Goal: Transaction & Acquisition: Purchase product/service

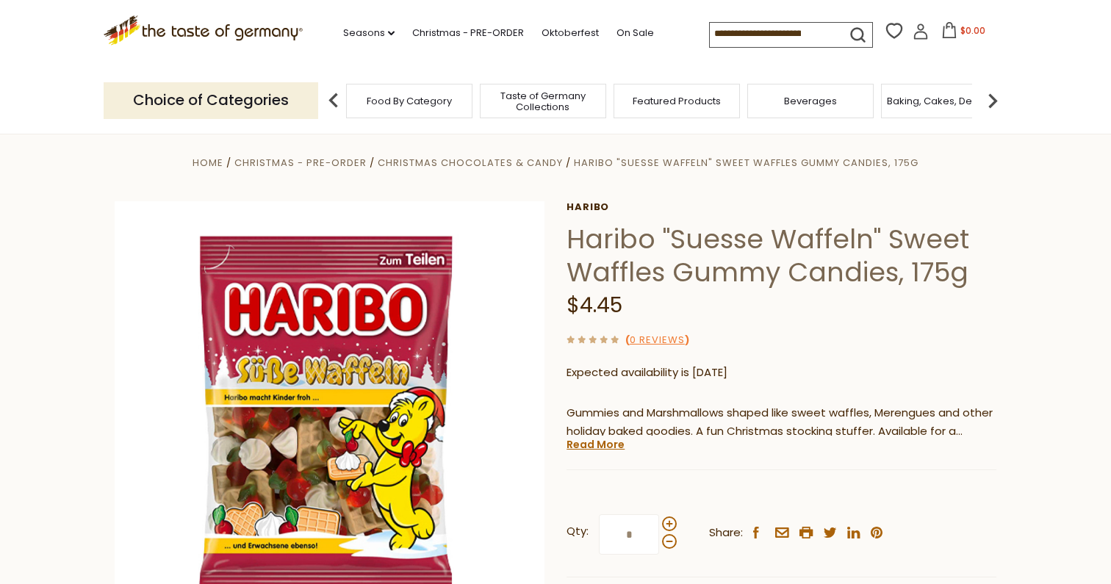
scroll to position [14, 0]
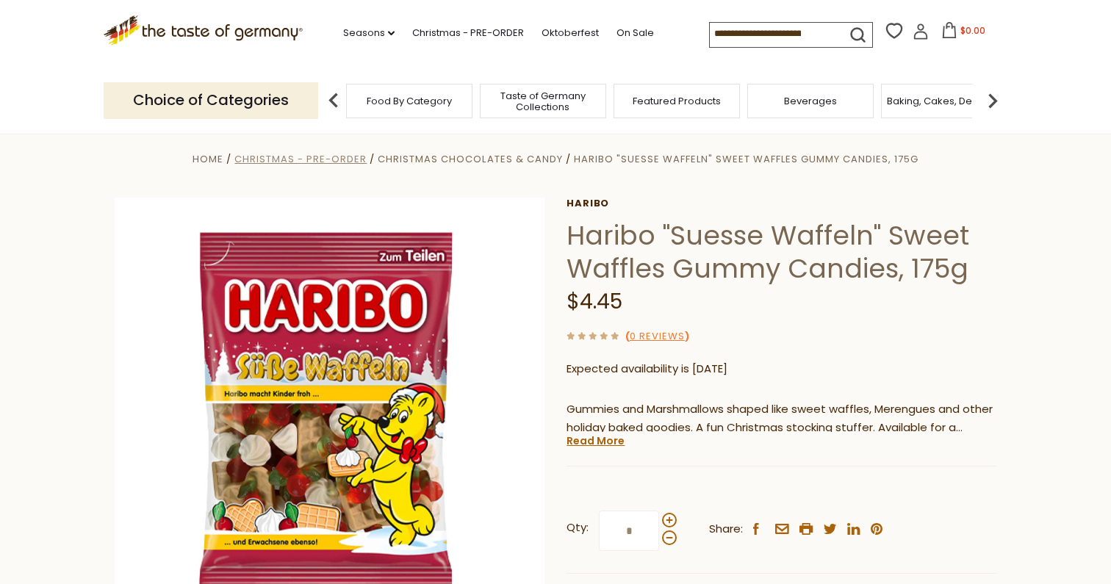
click at [340, 157] on span "Christmas - PRE-ORDER" at bounding box center [300, 159] width 132 height 14
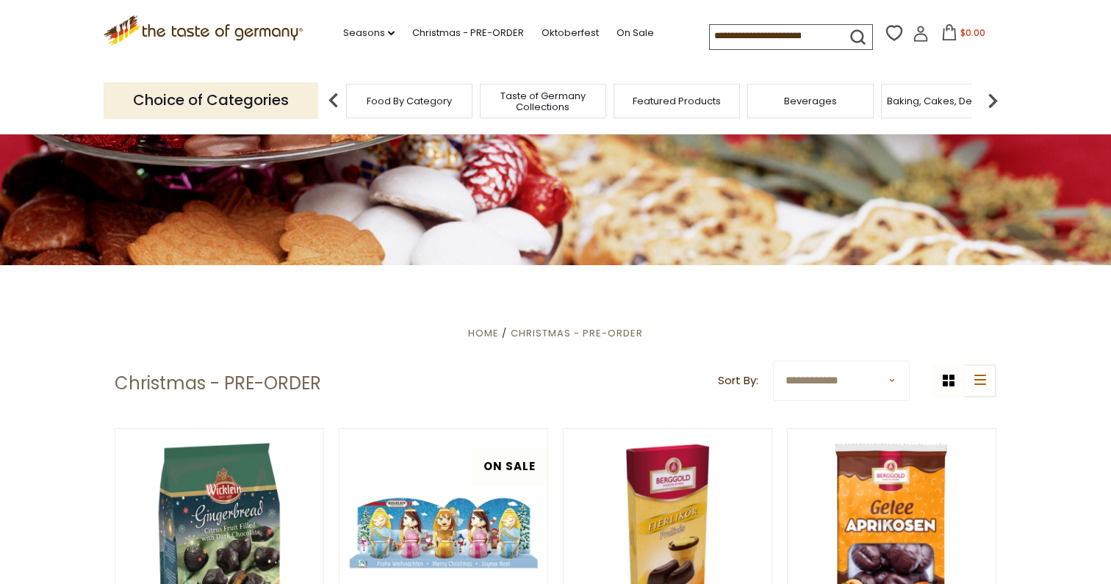
scroll to position [126, 0]
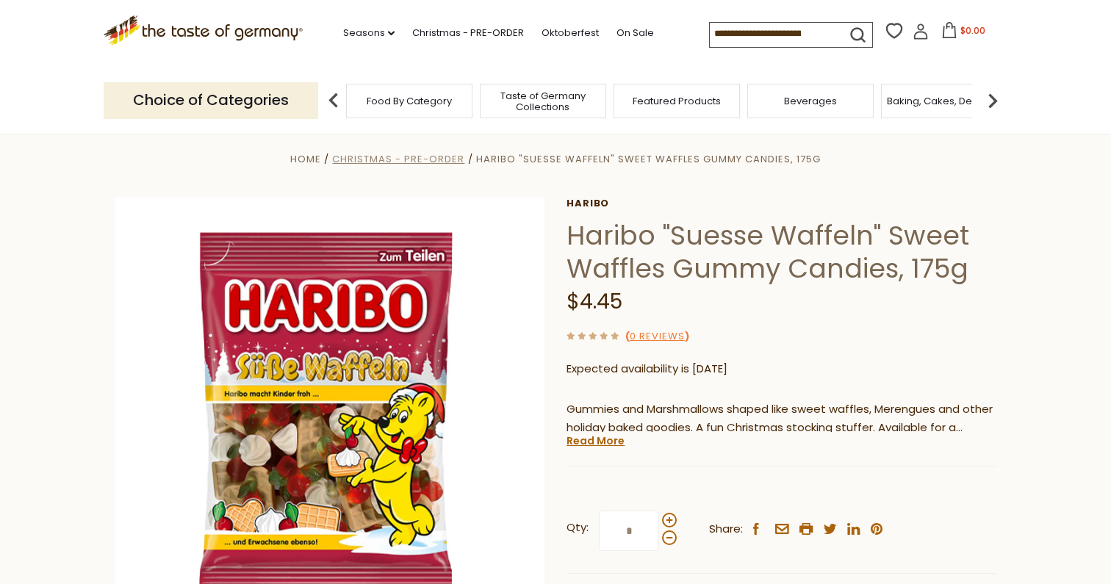
click at [432, 155] on span "Christmas - PRE-ORDER" at bounding box center [398, 159] width 132 height 14
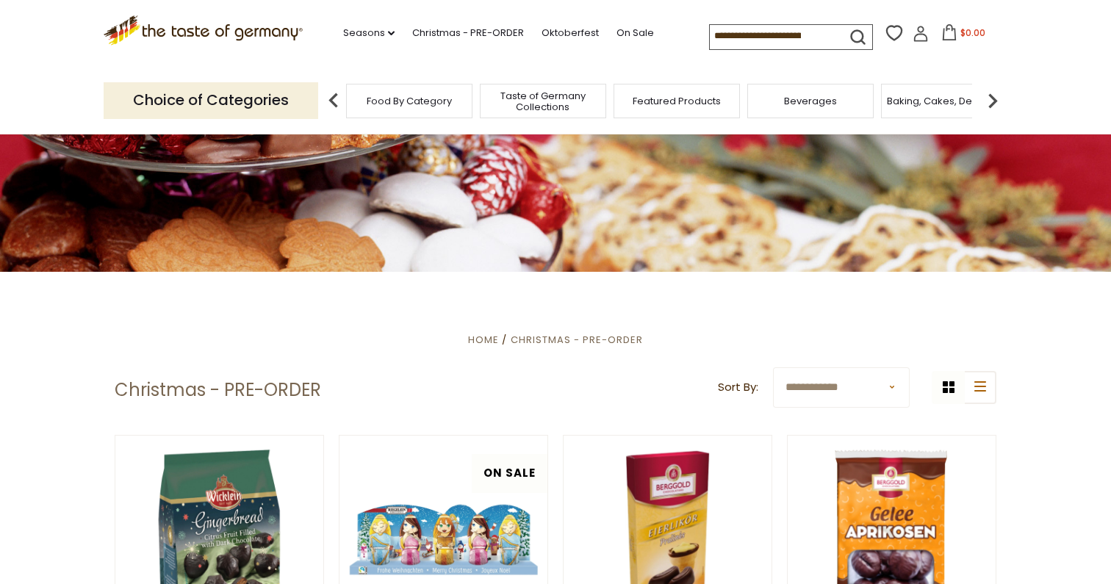
scroll to position [141, 0]
click at [889, 386] on select "**********" at bounding box center [841, 387] width 137 height 40
click at [972, 381] on button "list icon" at bounding box center [980, 386] width 33 height 33
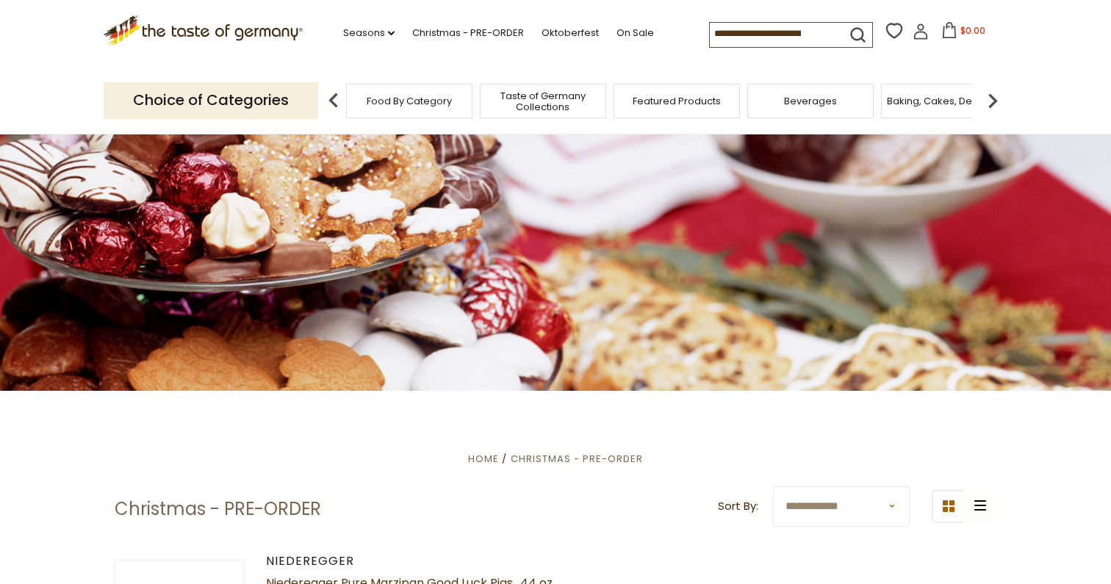
scroll to position [0, 0]
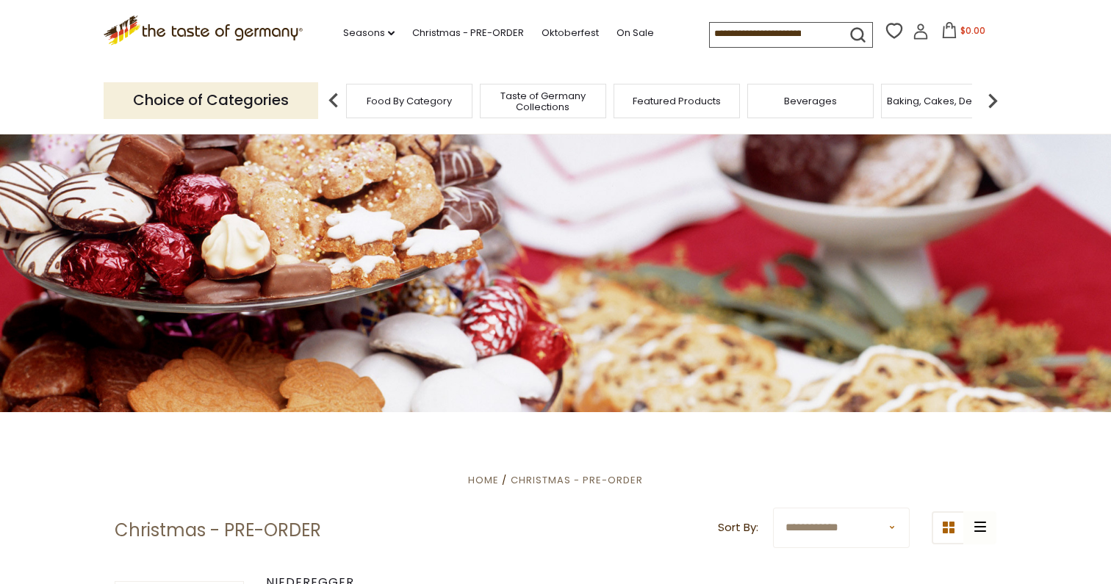
click at [997, 100] on img at bounding box center [992, 100] width 29 height 29
click at [637, 105] on span "Candy" at bounding box center [628, 101] width 32 height 11
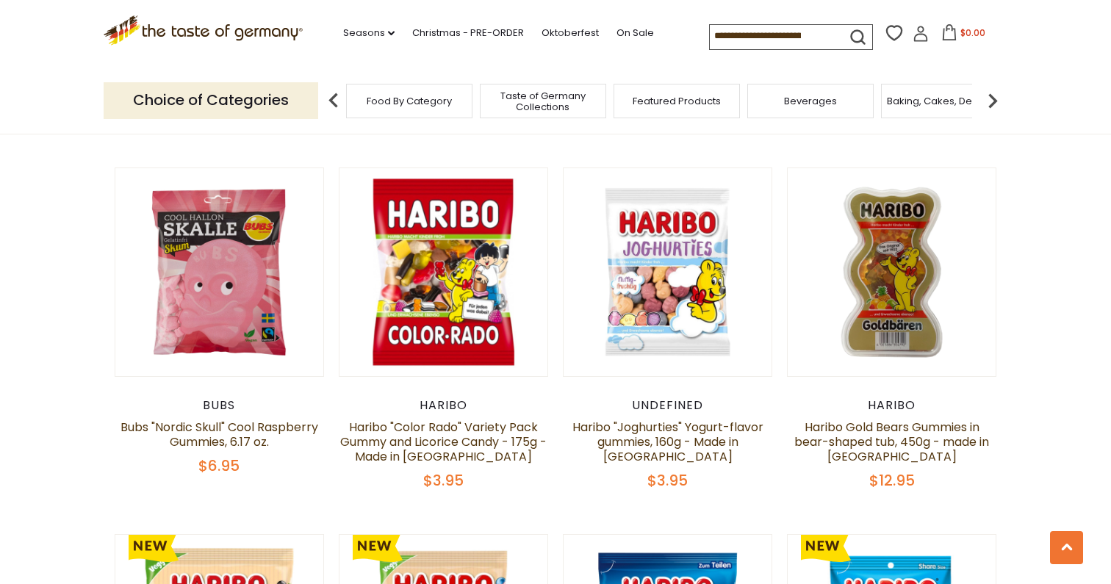
scroll to position [2992, 0]
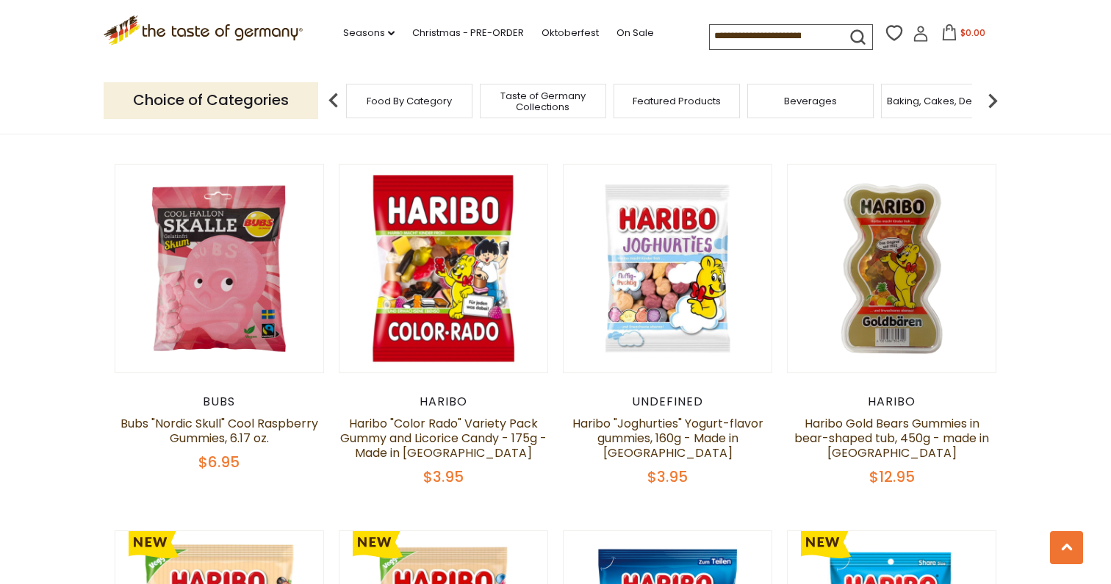
click at [762, 27] on input at bounding box center [772, 35] width 124 height 21
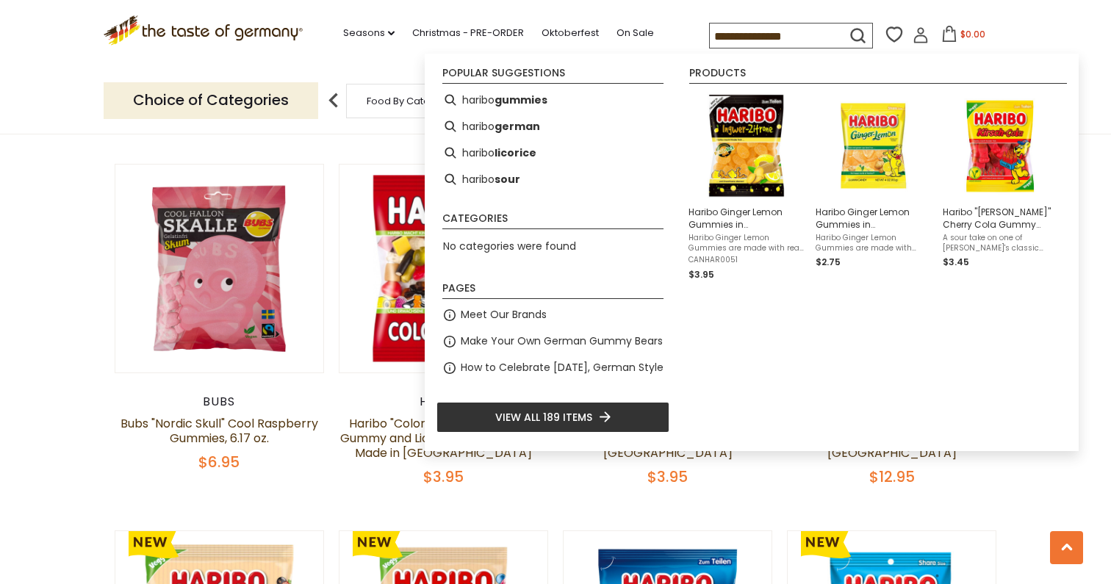
type input "**********"
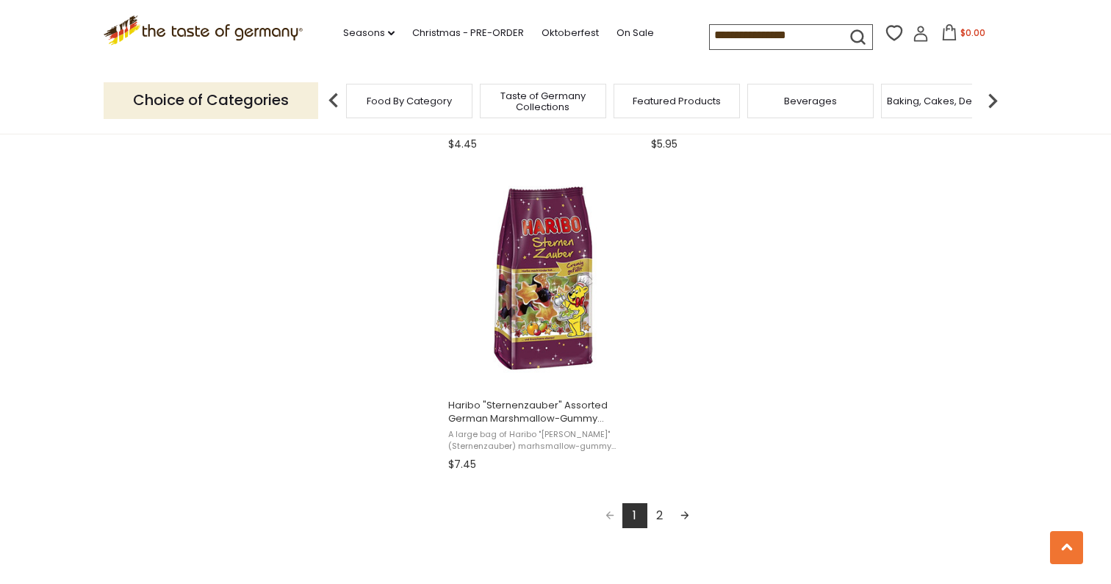
scroll to position [2653, 0]
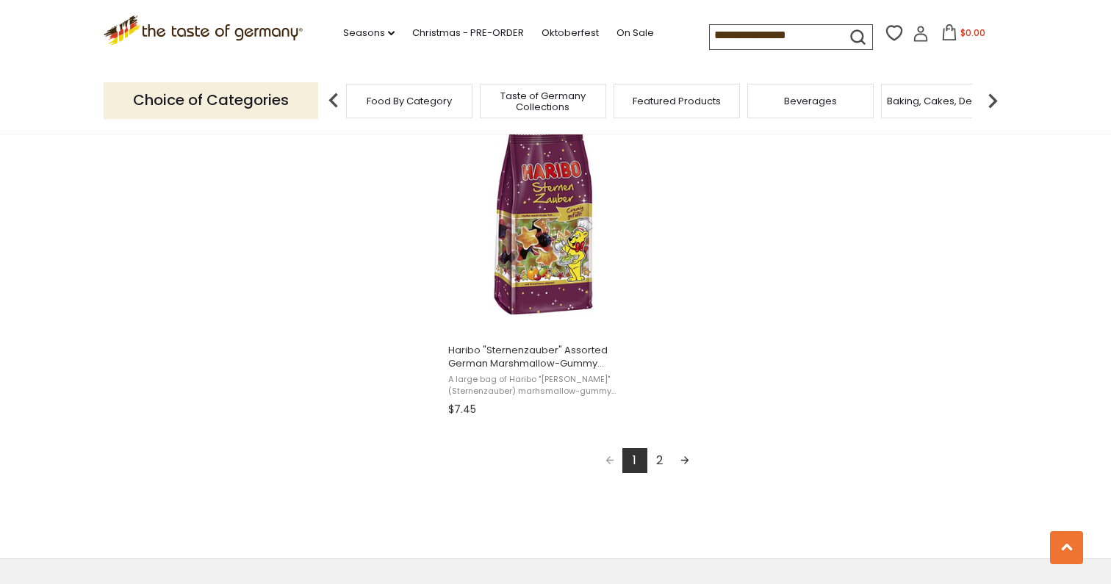
click at [661, 464] on link "2" at bounding box center [660, 460] width 25 height 25
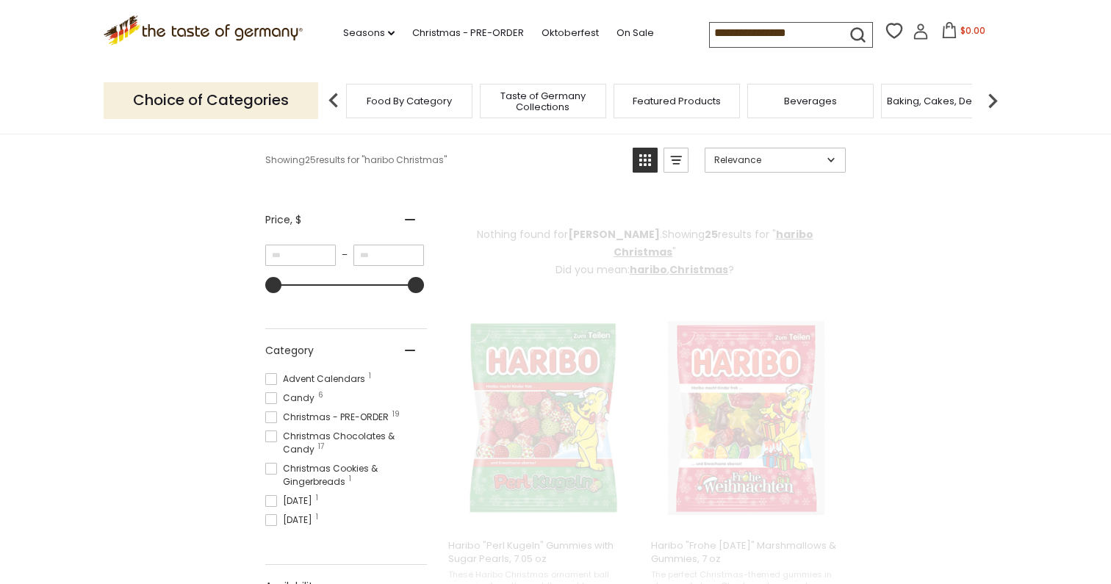
scroll to position [0, 0]
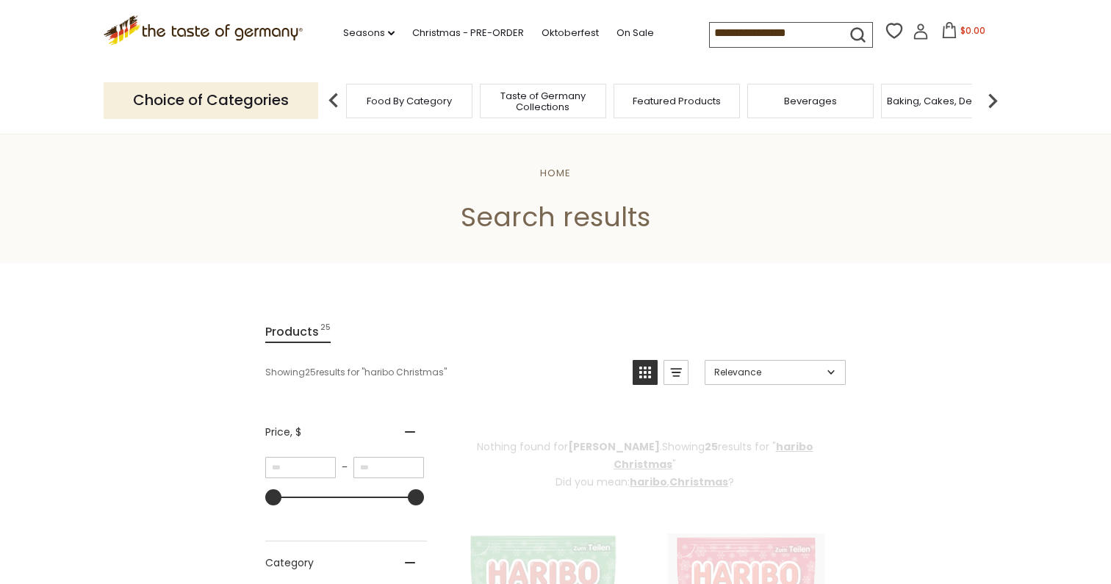
type input "**********"
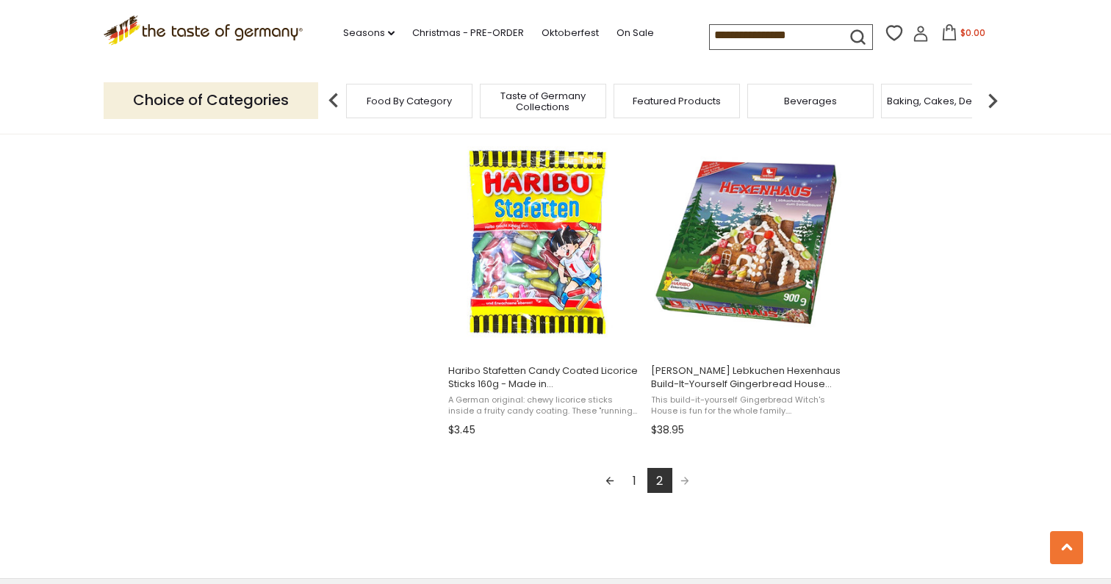
scroll to position [1575, 0]
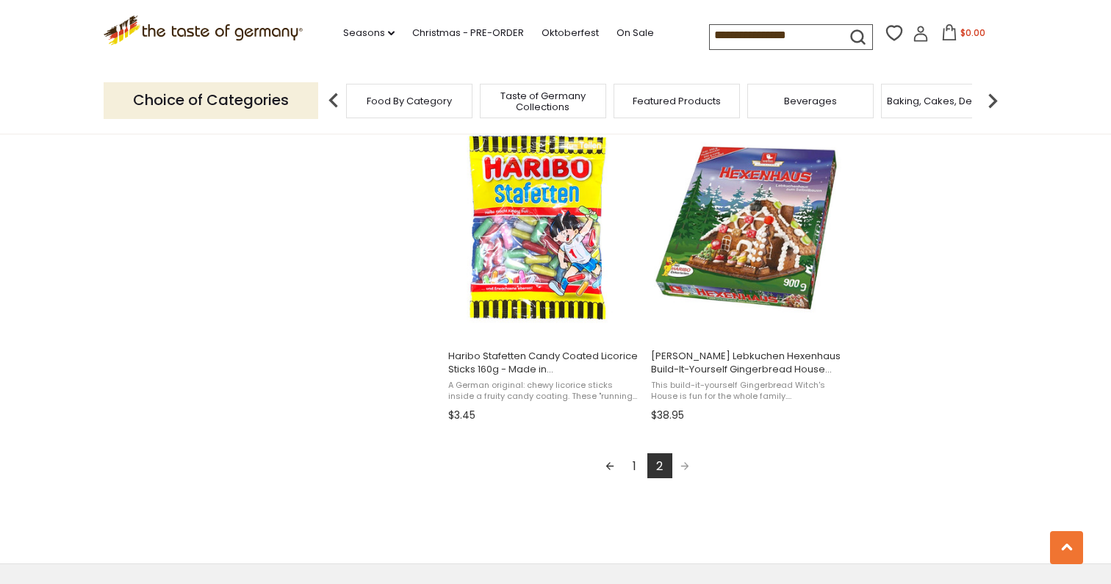
click at [636, 462] on link "1" at bounding box center [635, 466] width 25 height 25
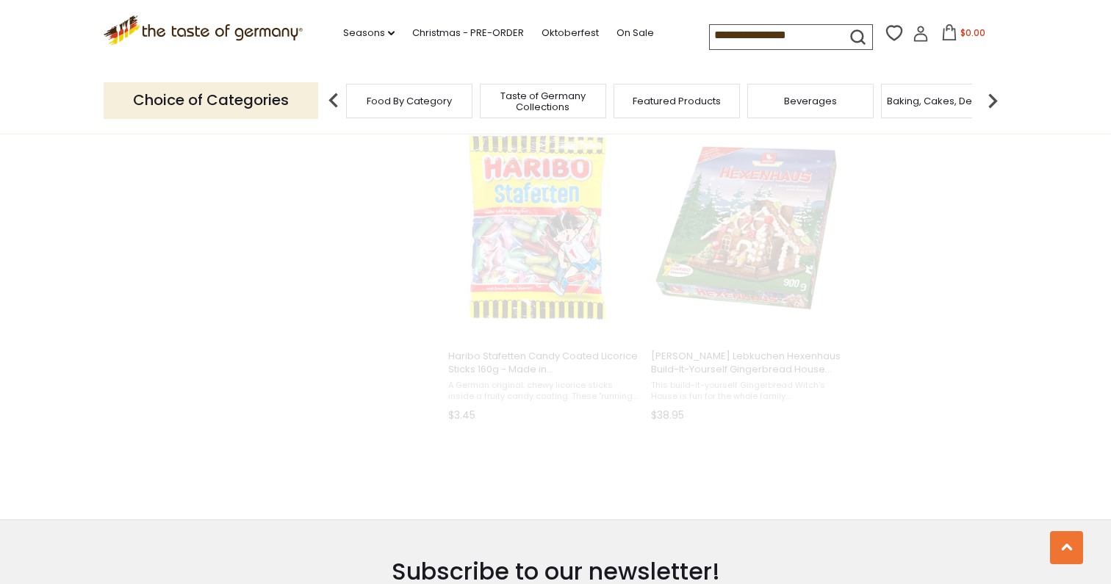
scroll to position [670, 0]
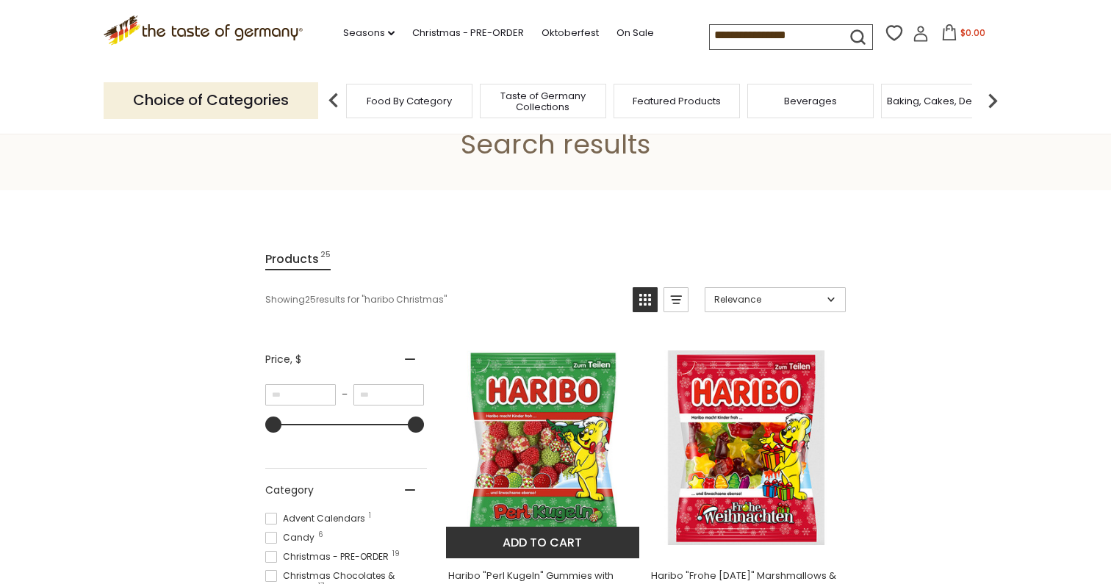
scroll to position [89, 0]
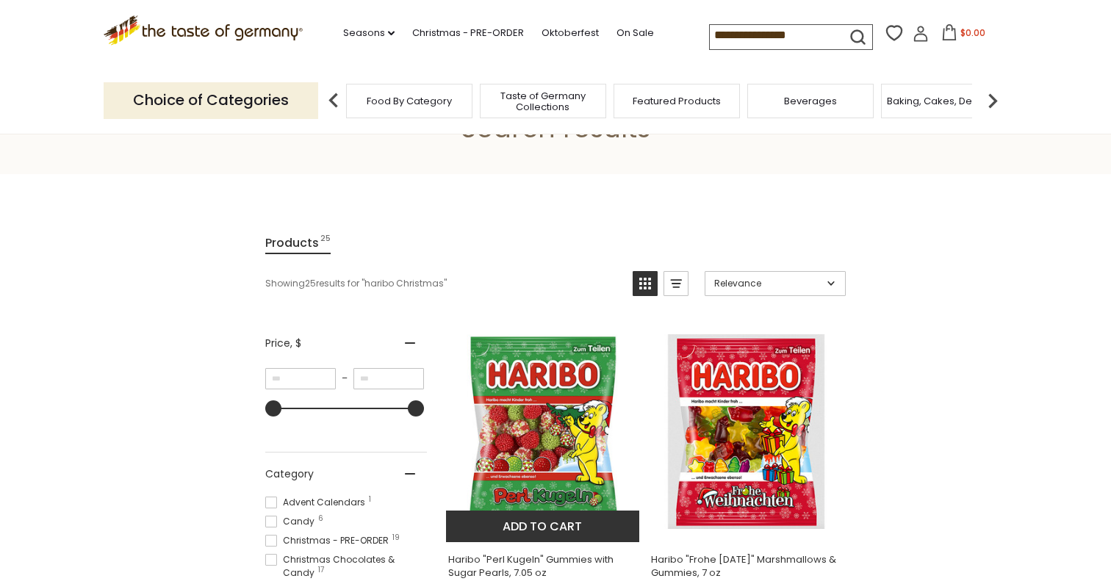
click at [538, 437] on img "Haribo" at bounding box center [543, 431] width 195 height 195
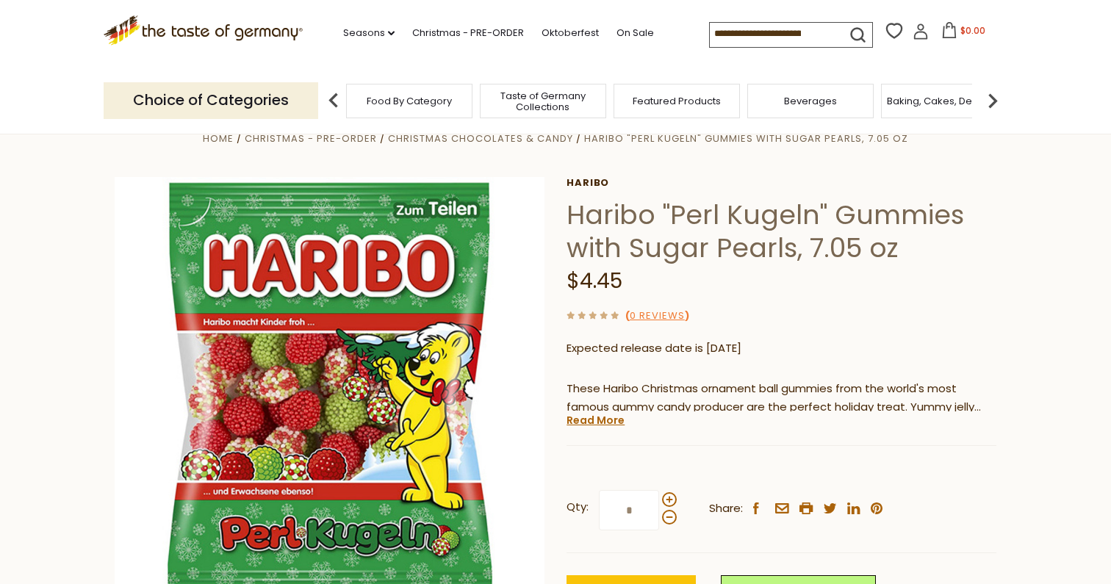
scroll to position [52, 0]
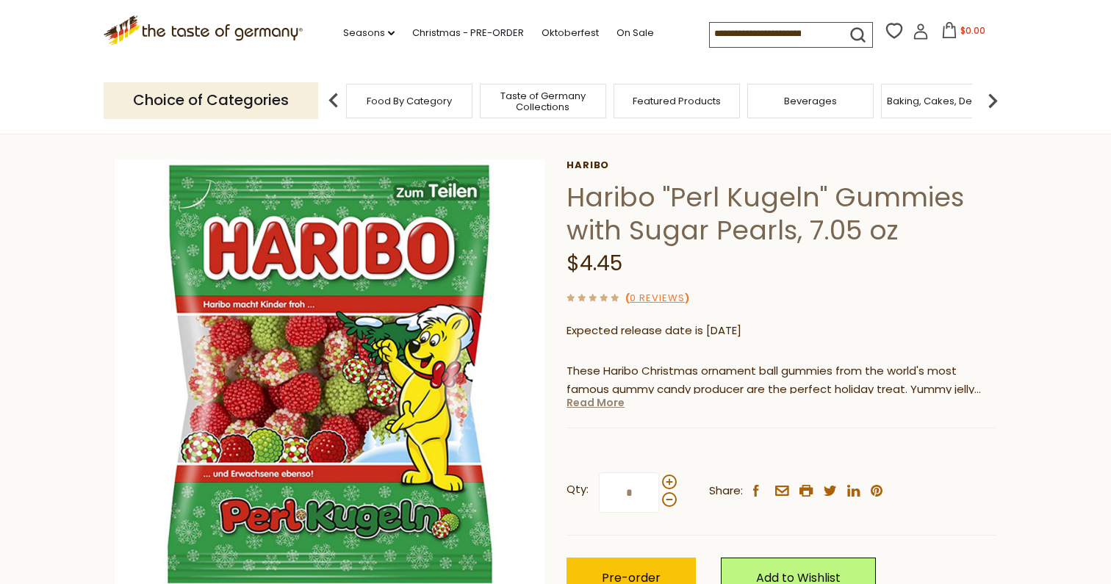
click at [601, 402] on link "Read More" at bounding box center [596, 402] width 58 height 15
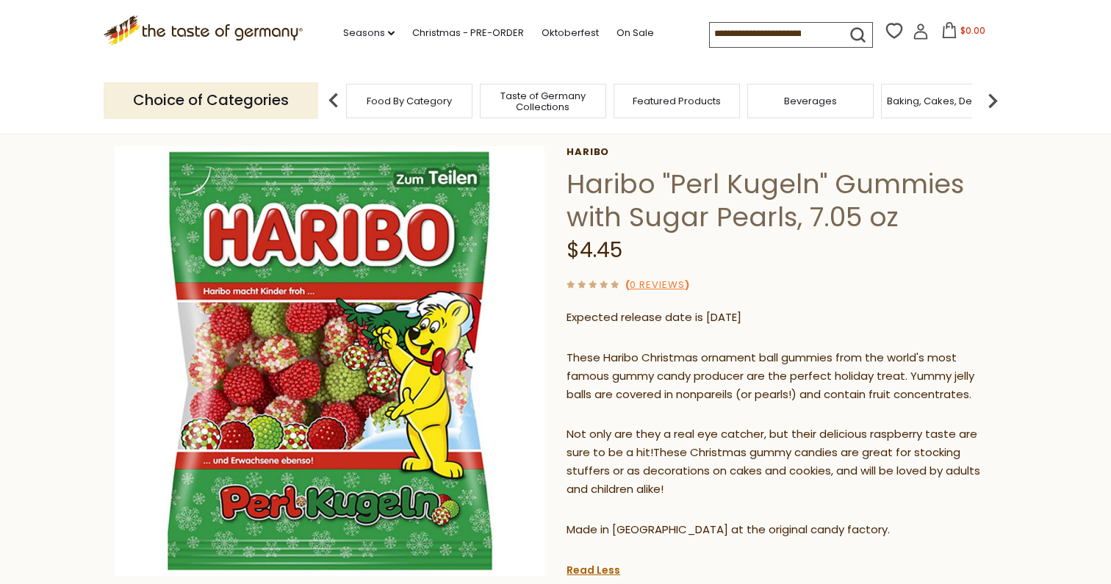
scroll to position [0, 0]
